Goal: Task Accomplishment & Management: Use online tool/utility

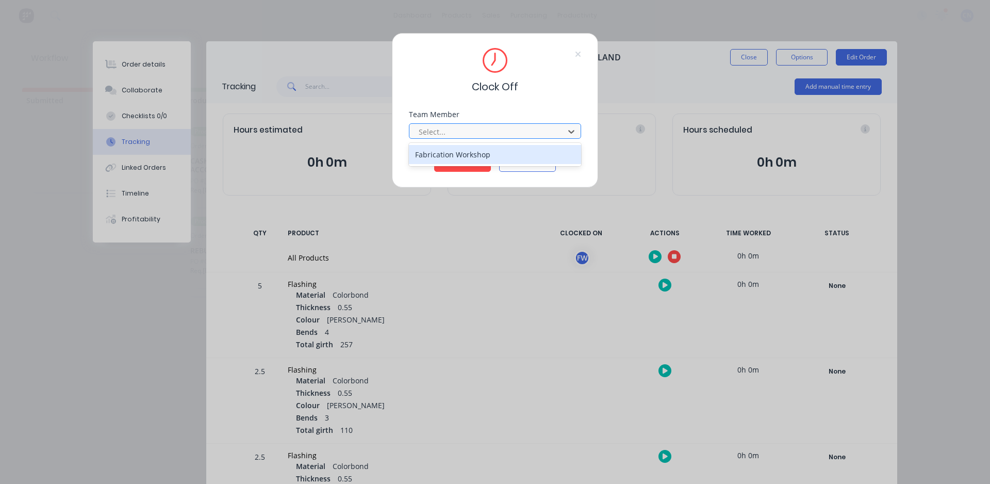
click at [486, 129] on div at bounding box center [488, 131] width 141 height 13
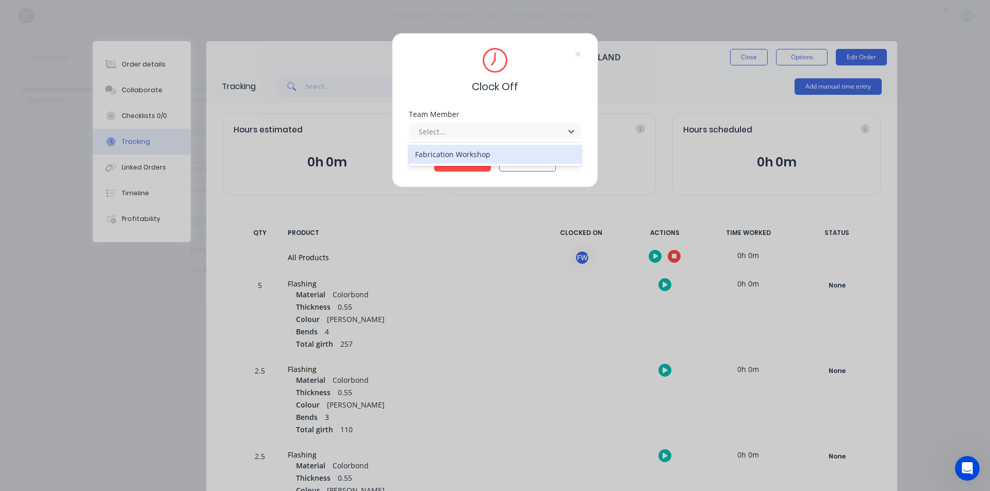
click at [457, 155] on div "Fabrication Workshop" at bounding box center [495, 154] width 172 height 19
click at [457, 161] on button "Clock Off" at bounding box center [462, 163] width 57 height 17
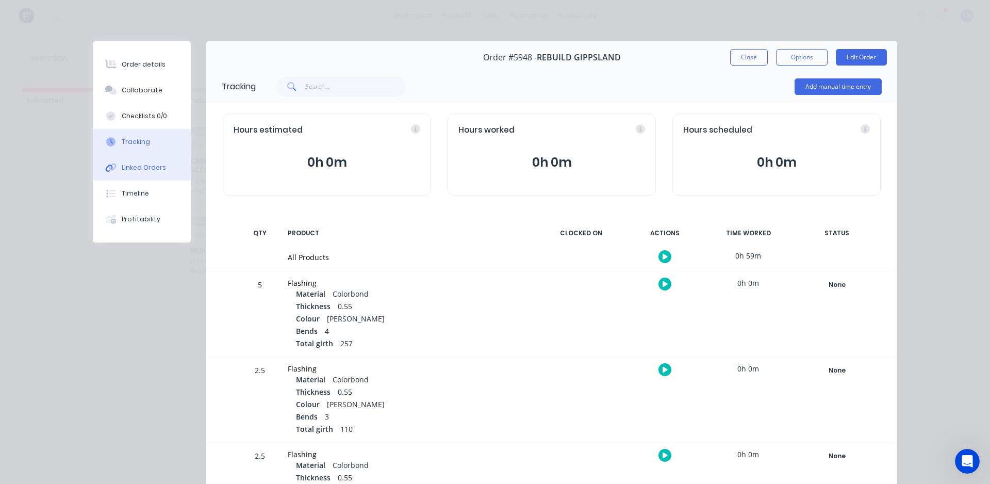
drag, startPoint x: 760, startPoint y: 59, endPoint x: 152, endPoint y: 169, distance: 617.3
click at [208, 205] on div "Order #5948 - REBUILD GIPPSLAND Close Options Edit Order Tracking Add manual ti…" at bounding box center [495, 418] width 804 height 754
click at [152, 166] on div "Linked Orders" at bounding box center [144, 167] width 44 height 9
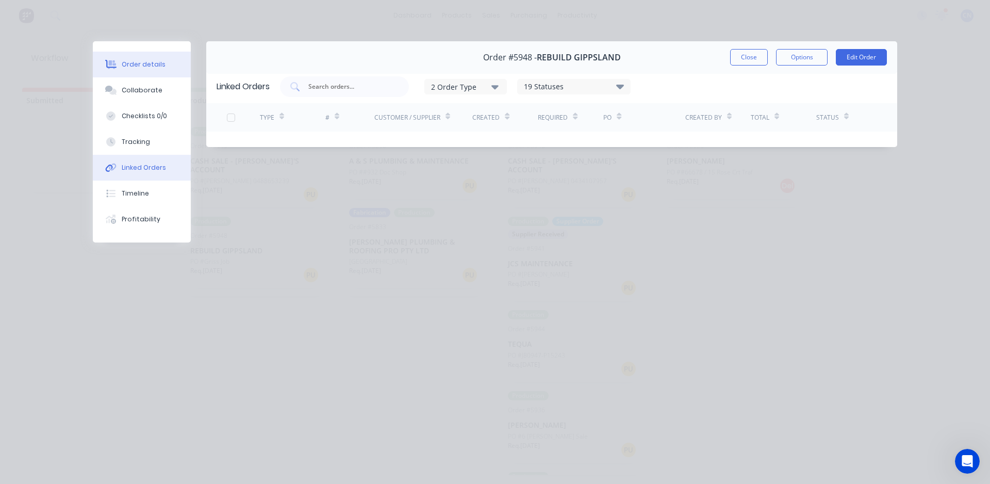
click at [144, 67] on div "Order details" at bounding box center [144, 64] width 44 height 9
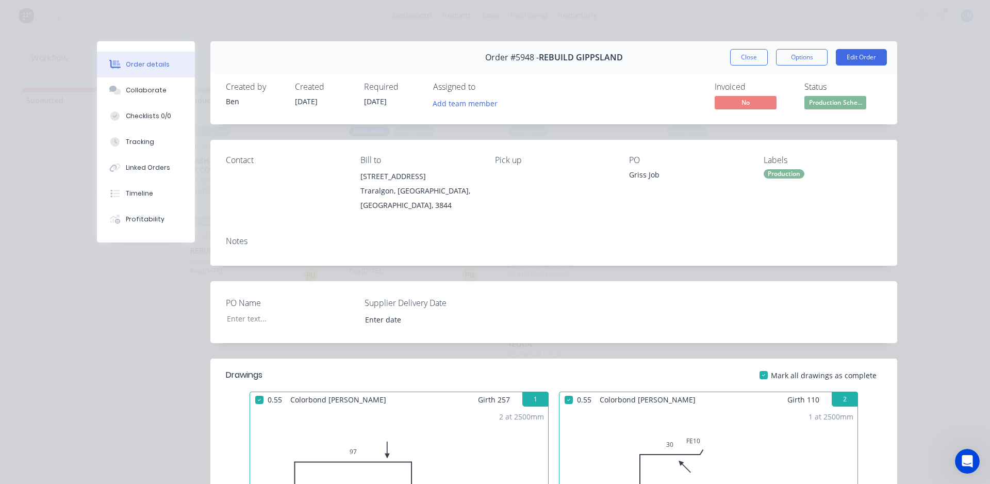
click at [752, 60] on button "Close" at bounding box center [749, 57] width 38 height 17
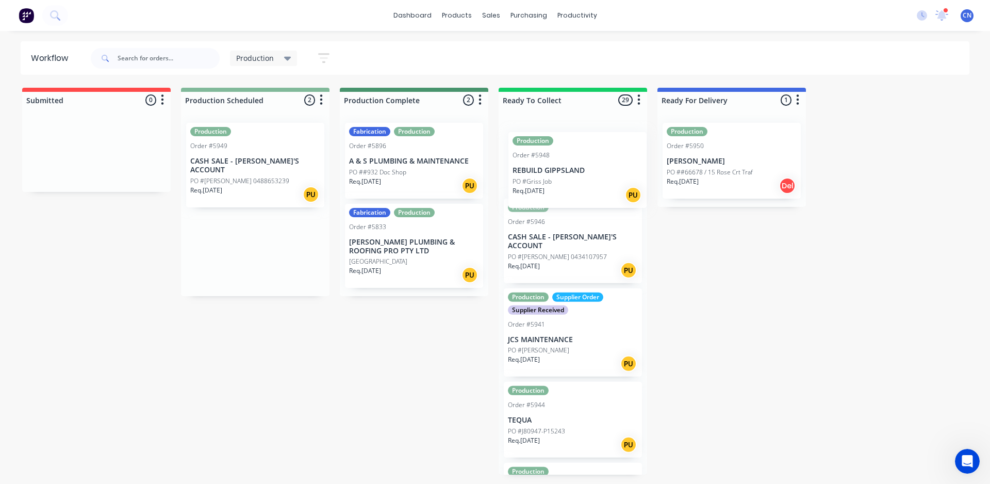
drag, startPoint x: 245, startPoint y: 245, endPoint x: 572, endPoint y: 172, distance: 335.1
click at [572, 172] on div "Submitted 0 Summaries Total order value Invoiced to date To be invoiced Product…" at bounding box center [777, 281] width 1570 height 387
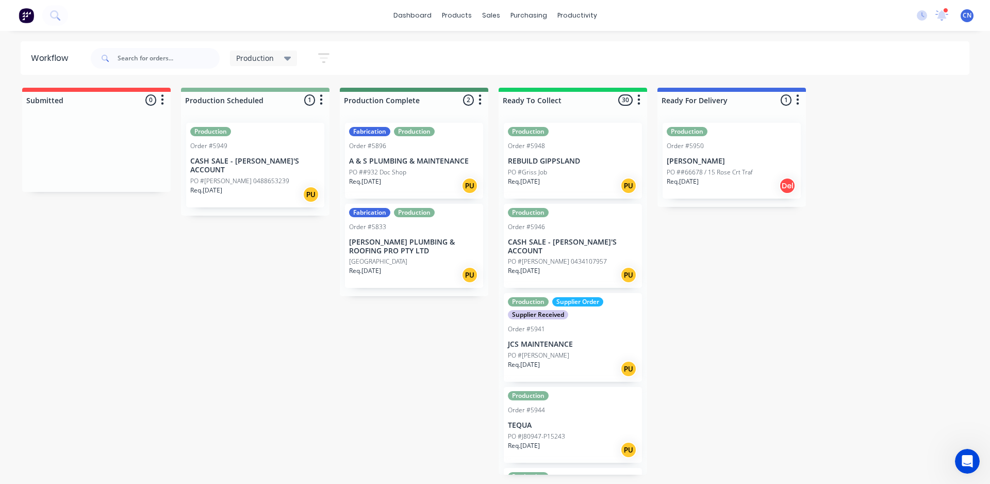
click at [260, 186] on div "Req. [DATE] PU" at bounding box center [255, 195] width 130 height 18
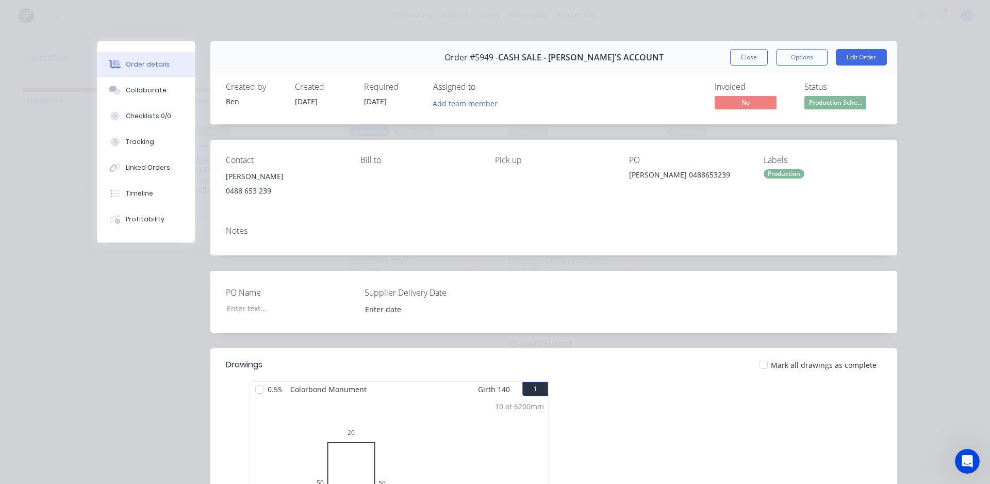
click at [251, 390] on div at bounding box center [259, 389] width 21 height 21
click at [153, 140] on button "Tracking" at bounding box center [146, 142] width 98 height 26
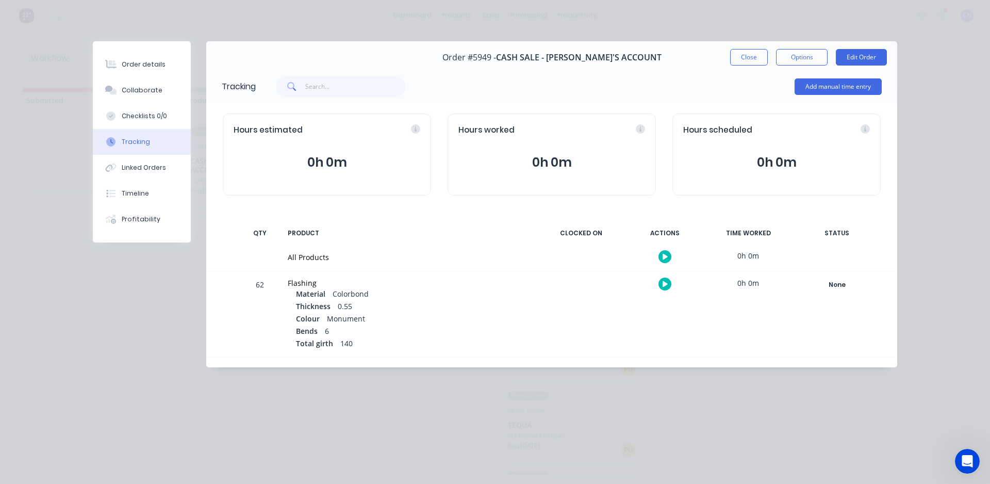
click at [664, 254] on icon "button" at bounding box center [665, 257] width 5 height 6
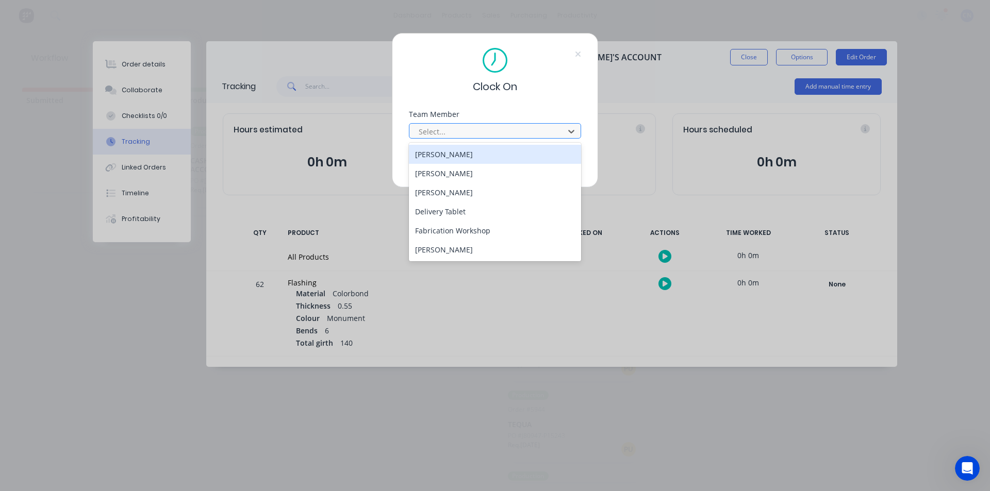
click at [534, 125] on div at bounding box center [488, 131] width 141 height 13
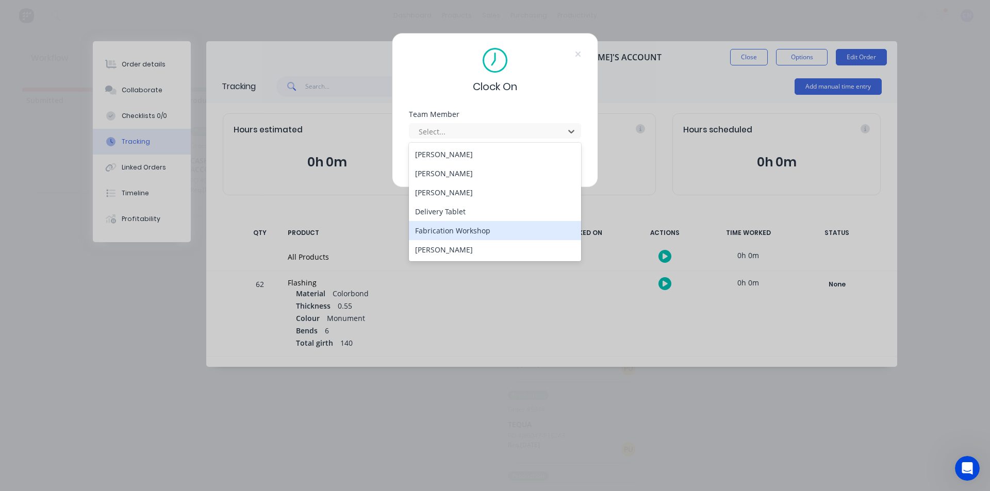
click at [453, 229] on div "Fabrication Workshop" at bounding box center [495, 230] width 172 height 19
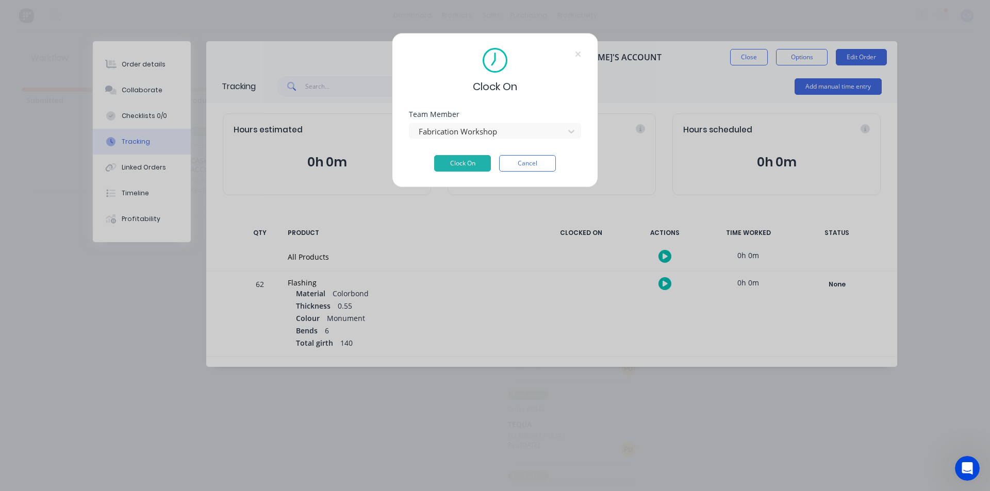
click at [475, 173] on div "Clock On Team Member Fabrication Workshop Clock On Cancel" at bounding box center [495, 110] width 206 height 155
click at [480, 167] on button "Clock On" at bounding box center [462, 163] width 57 height 17
